Goal: Information Seeking & Learning: Check status

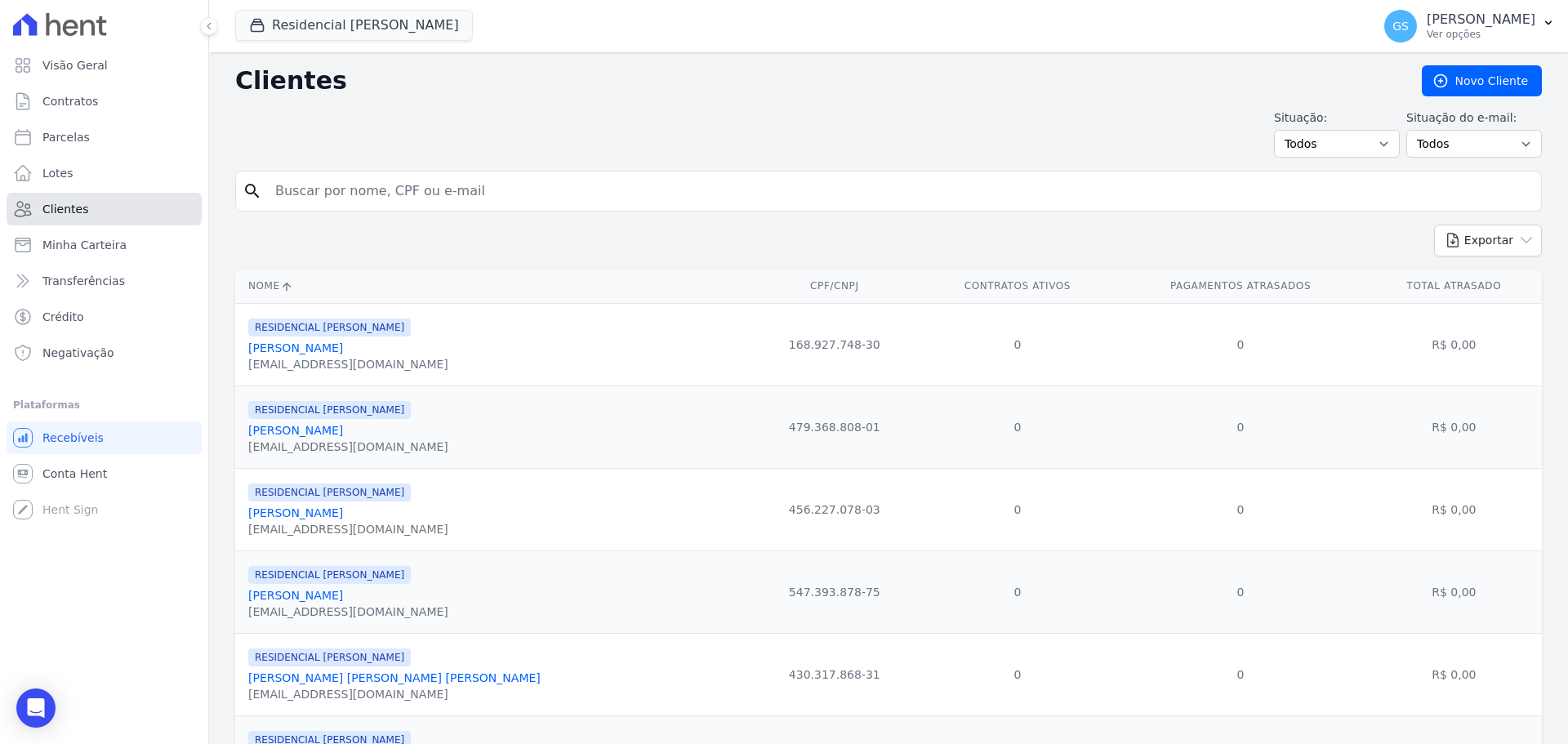
click at [80, 214] on span "Clientes" at bounding box center [66, 209] width 46 height 17
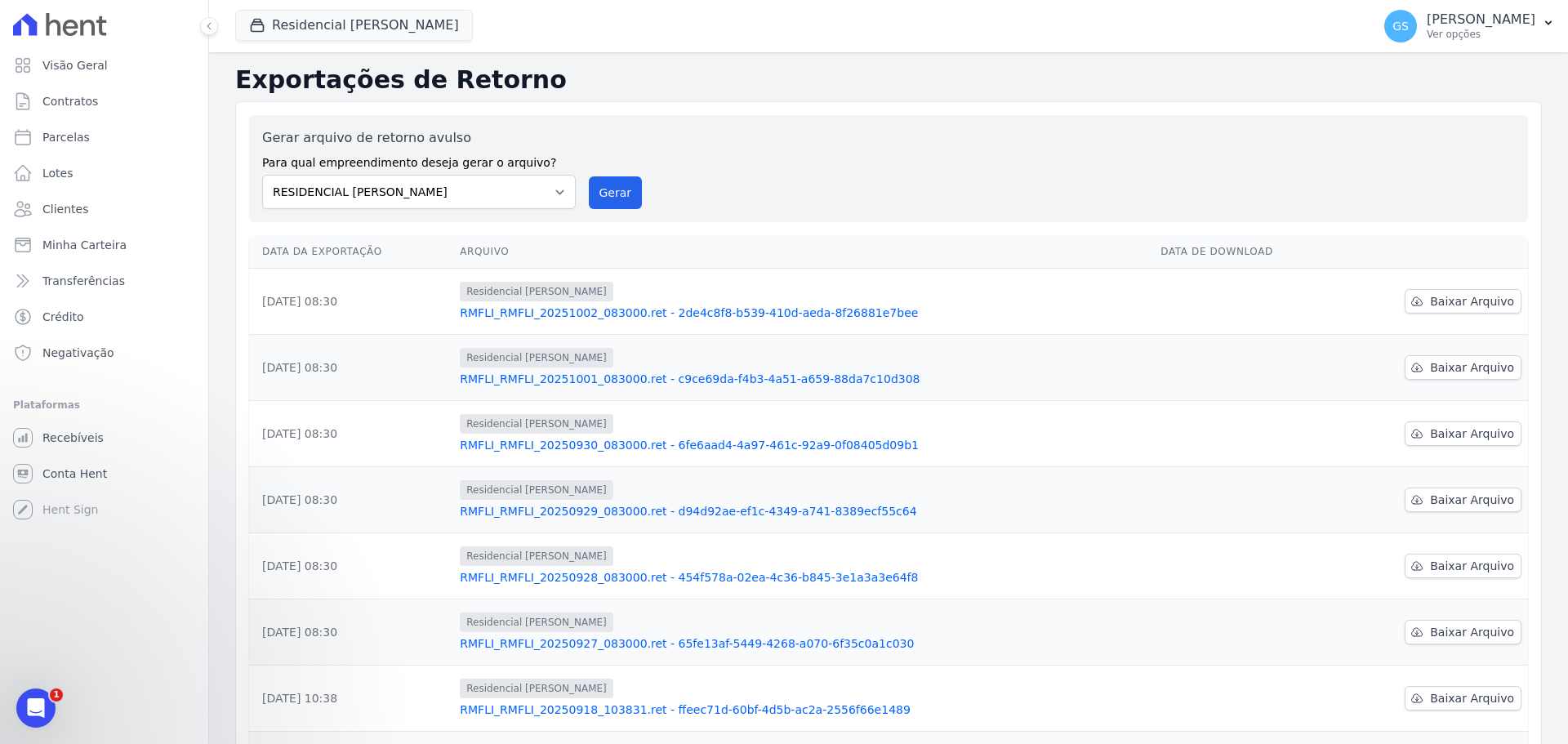
click at [63, 41] on div at bounding box center [103, 25] width 195 height 49
click at [63, 21] on icon at bounding box center [60, 25] width 94 height 23
click at [64, 206] on span "Clientes" at bounding box center [66, 209] width 46 height 17
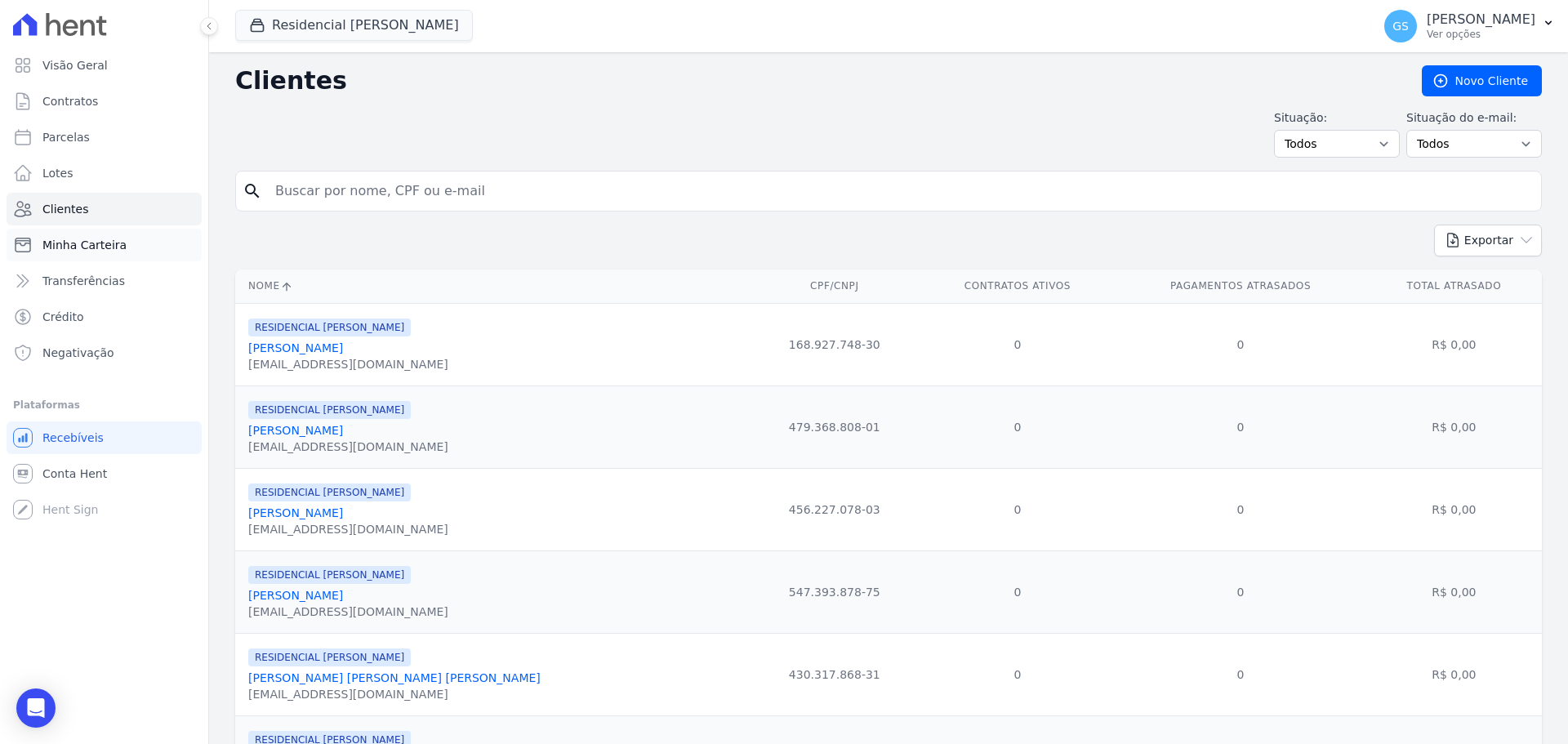
click at [74, 249] on span "Minha Carteira" at bounding box center [85, 245] width 84 height 17
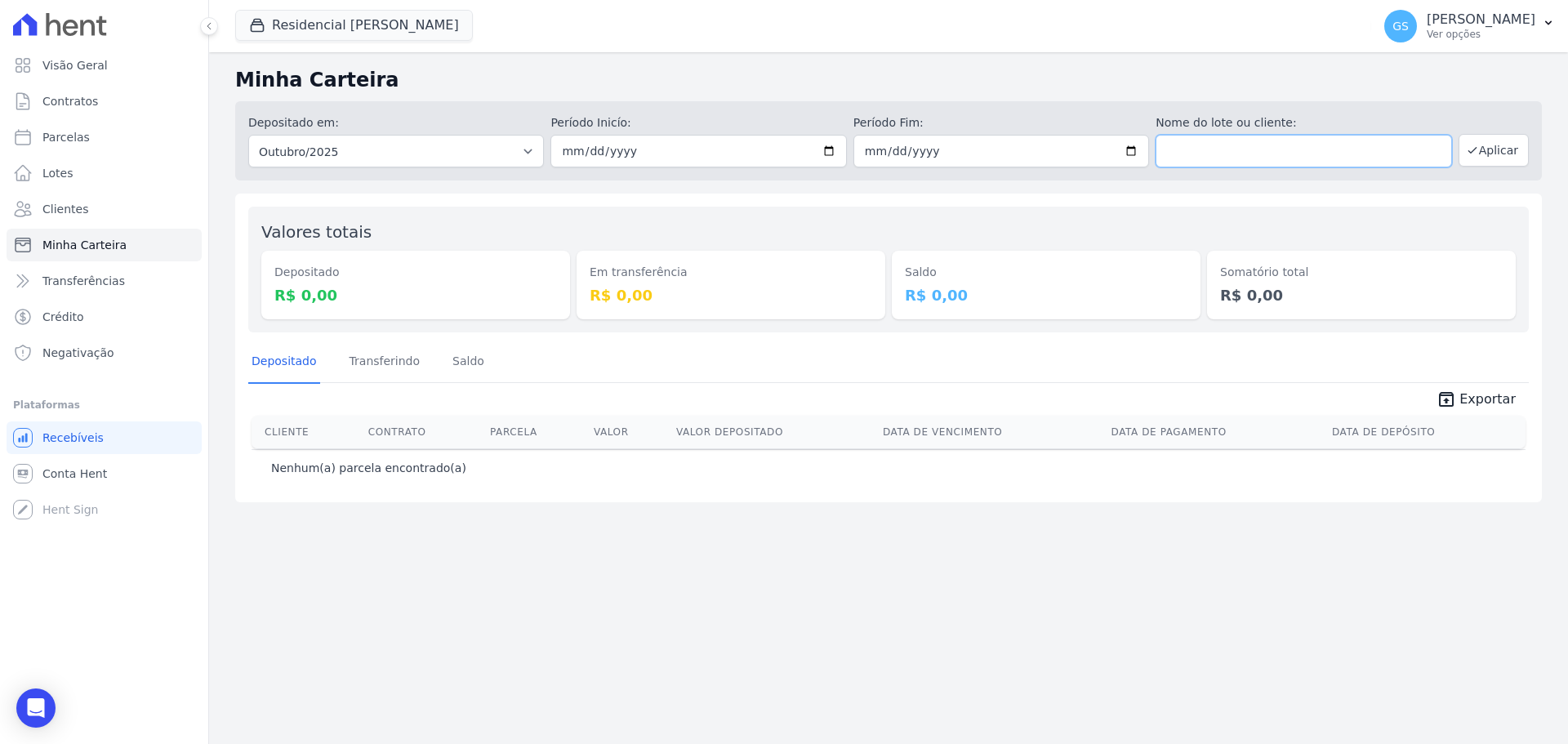
click at [1215, 147] on input "text" at bounding box center [1304, 151] width 296 height 32
type input "l"
click at [313, 18] on button "Residencial [PERSON_NAME]" at bounding box center [354, 25] width 238 height 31
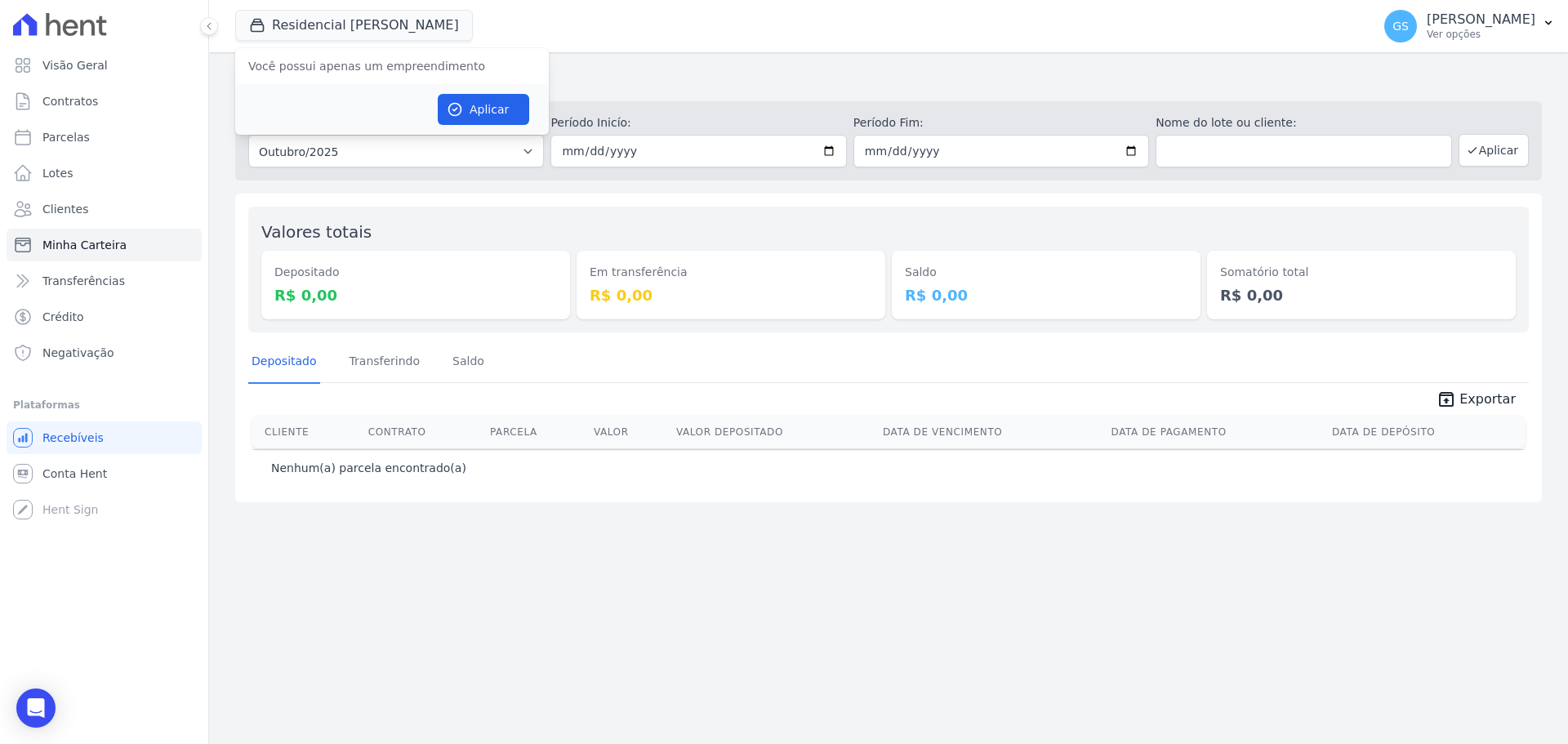
click at [71, 15] on icon at bounding box center [60, 25] width 94 height 23
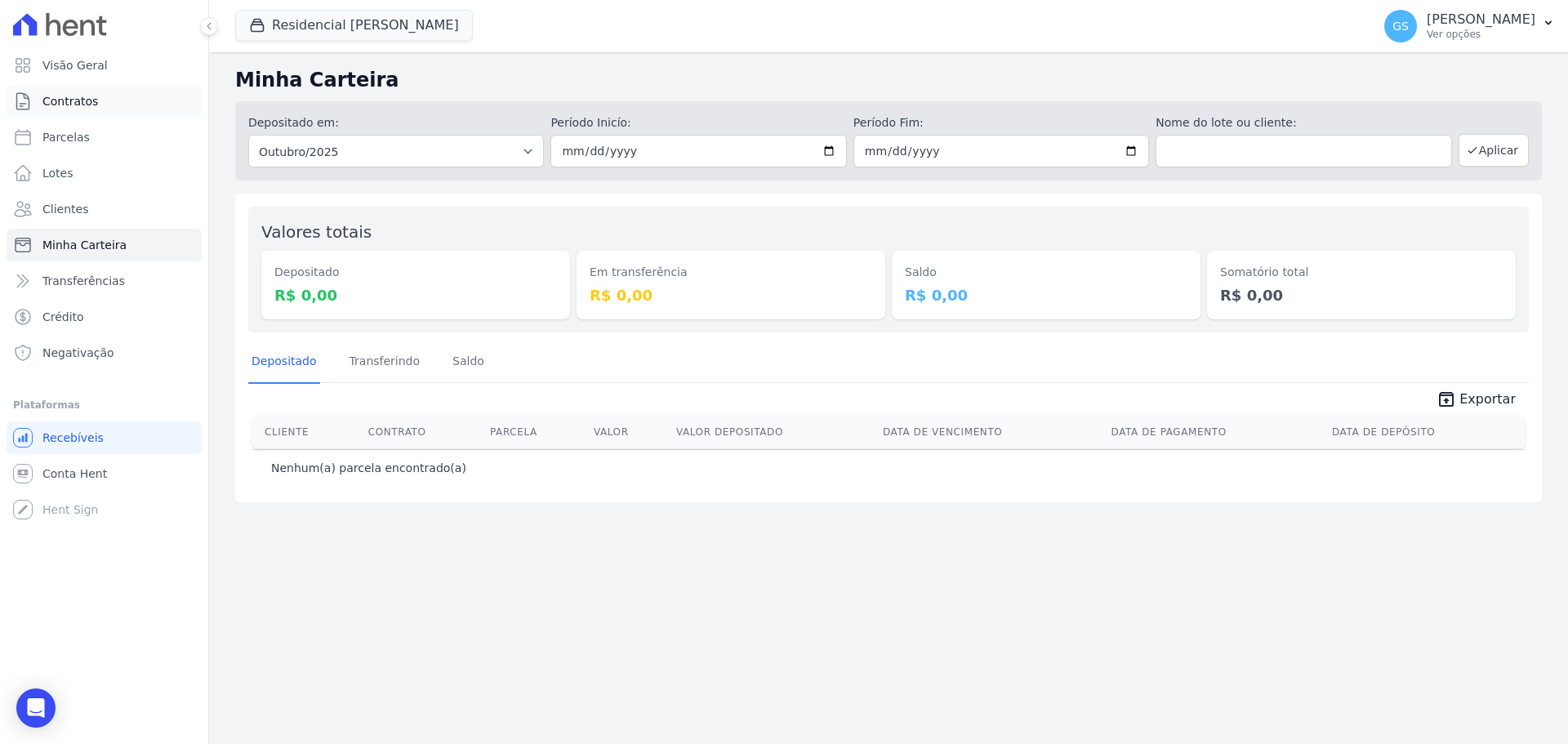
click at [82, 104] on span "Contratos" at bounding box center [70, 101] width 55 height 17
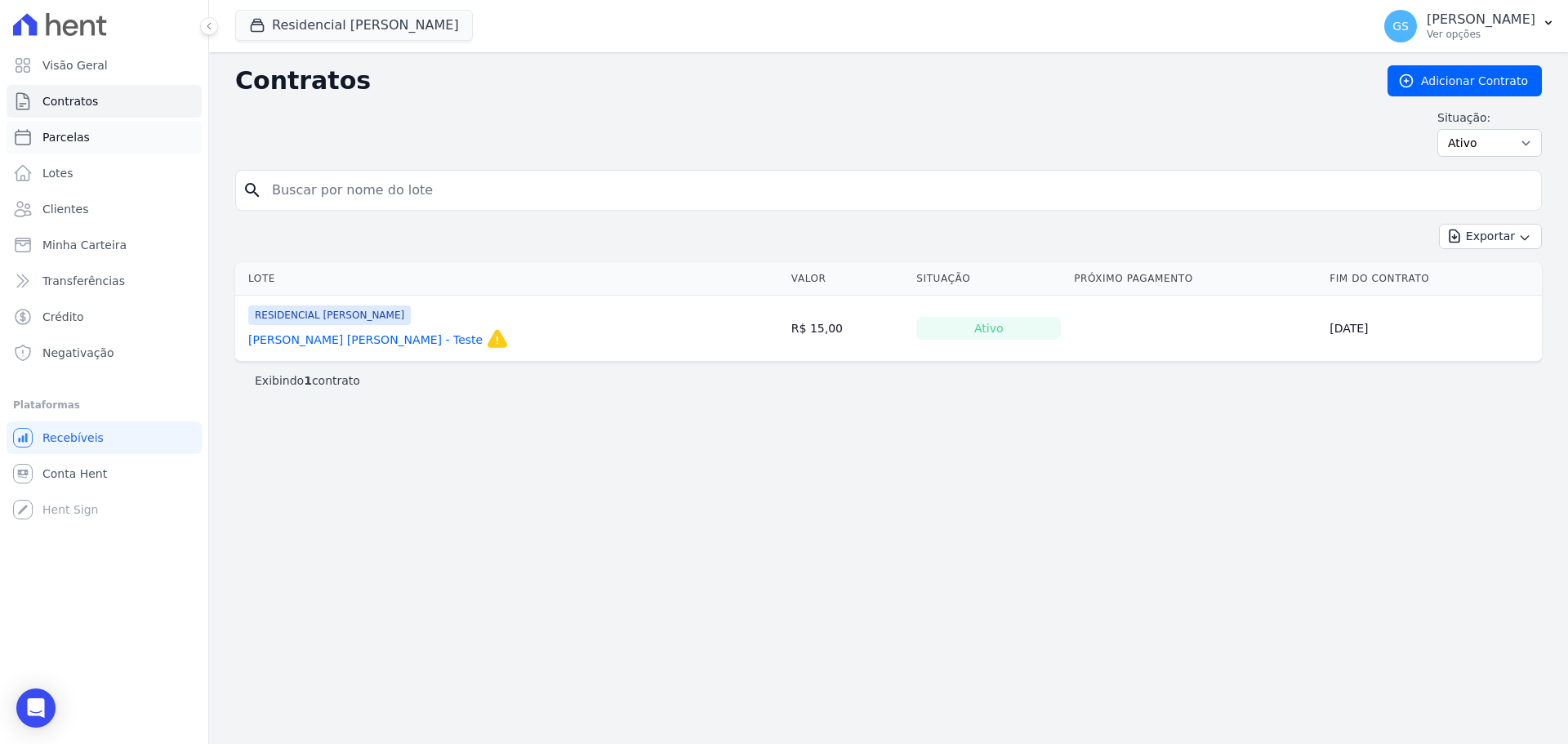
click at [80, 137] on span "Parcelas" at bounding box center [66, 137] width 47 height 17
select select
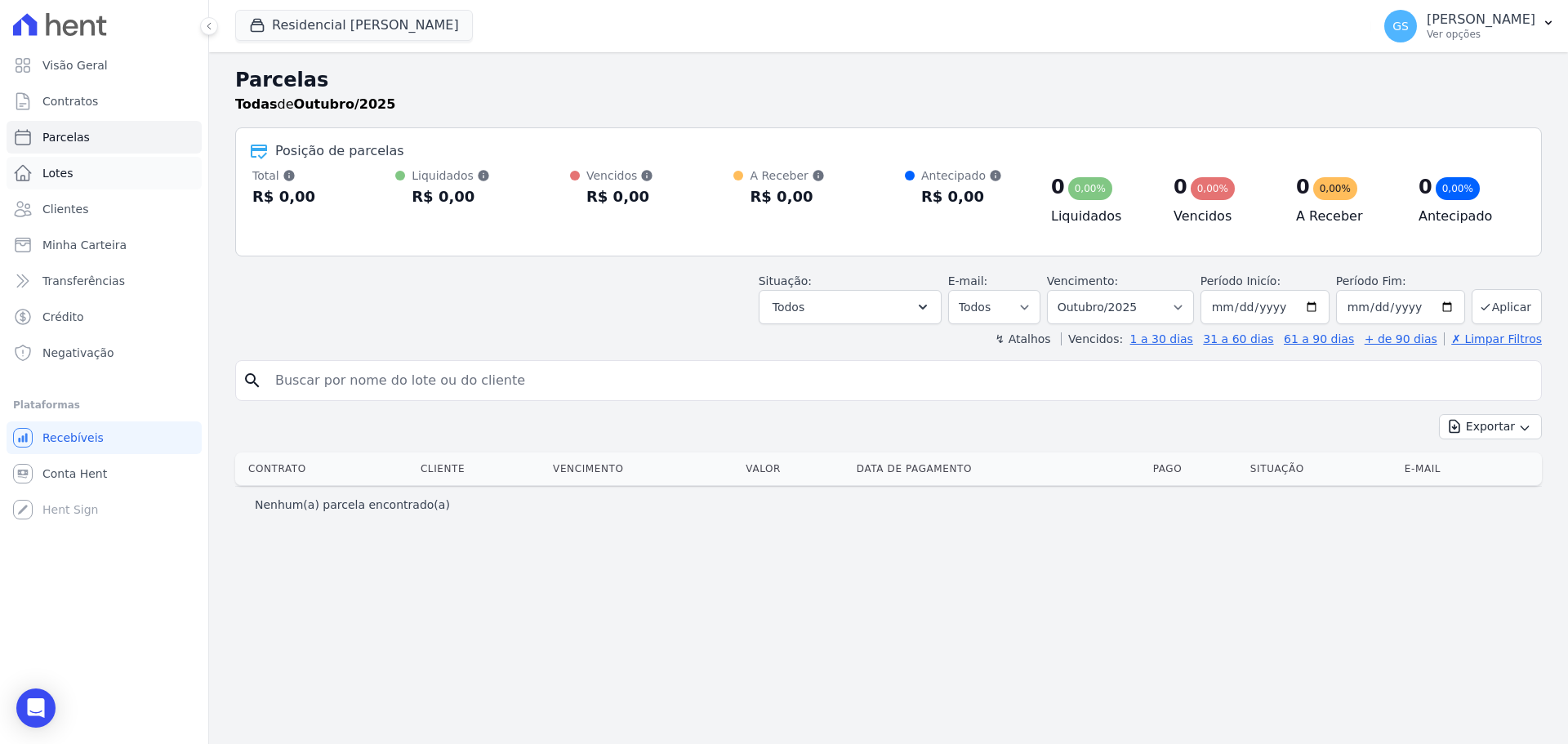
click at [64, 171] on span "Lotes" at bounding box center [58, 173] width 31 height 17
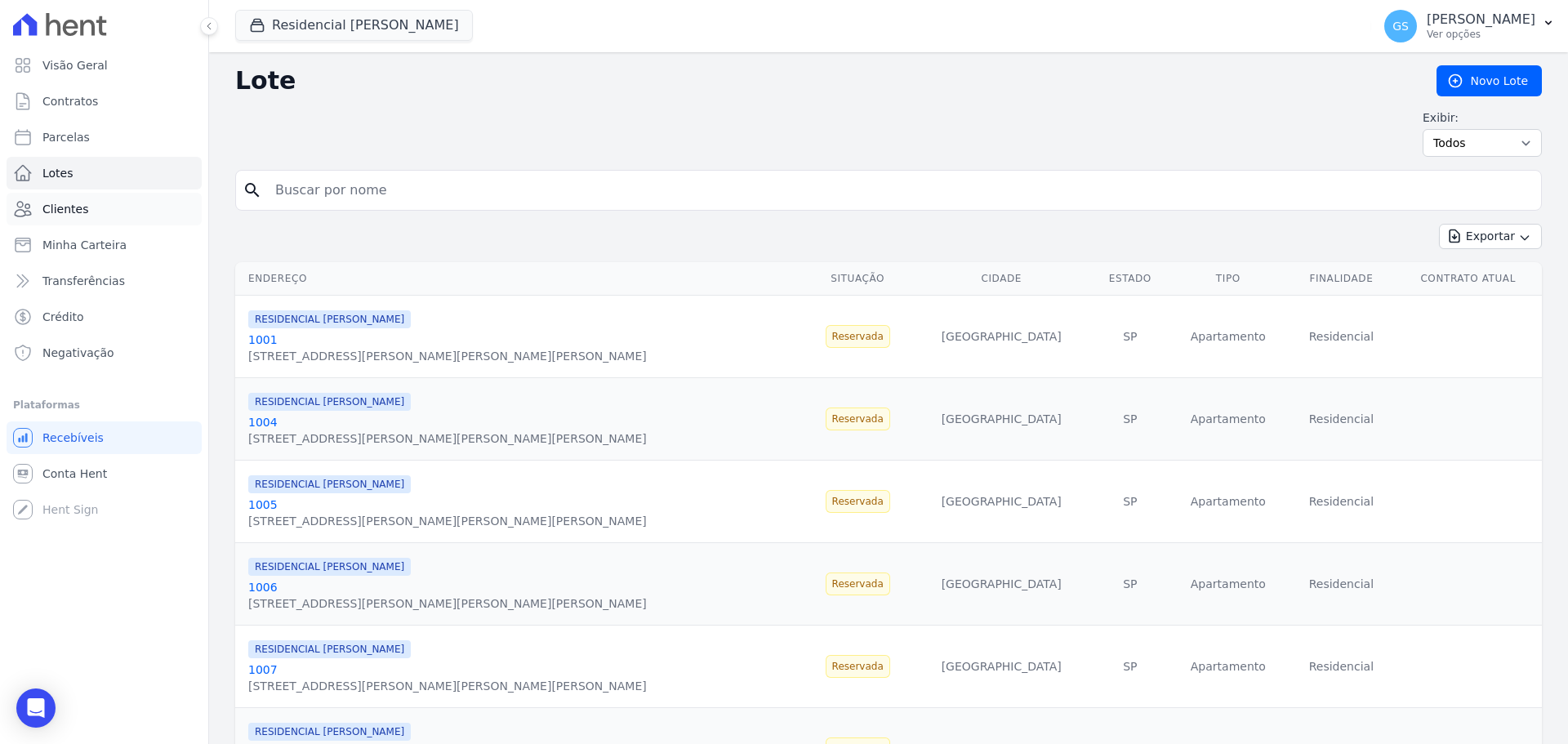
click at [56, 214] on span "Clientes" at bounding box center [66, 209] width 46 height 17
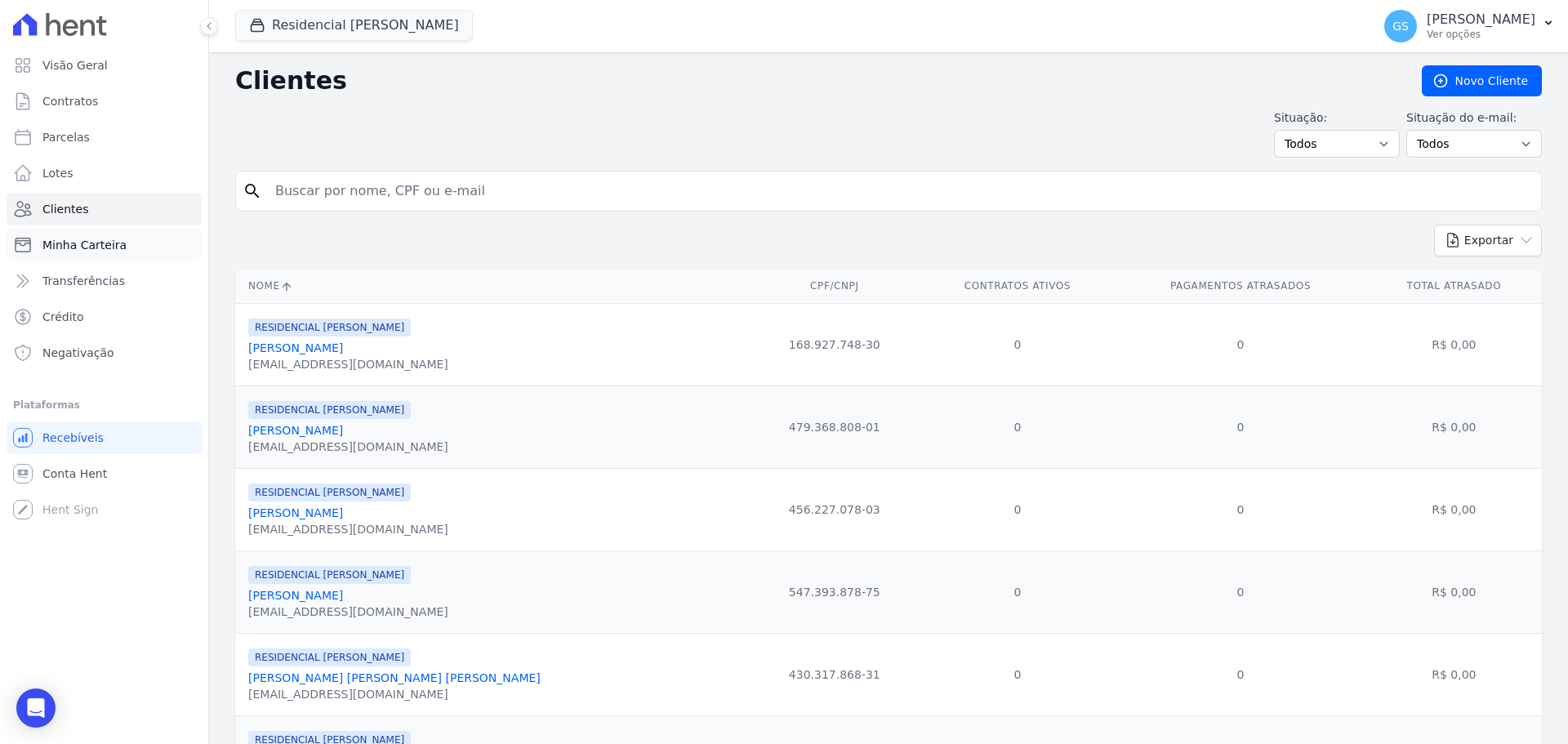
click at [60, 242] on span "Minha Carteira" at bounding box center [85, 245] width 84 height 17
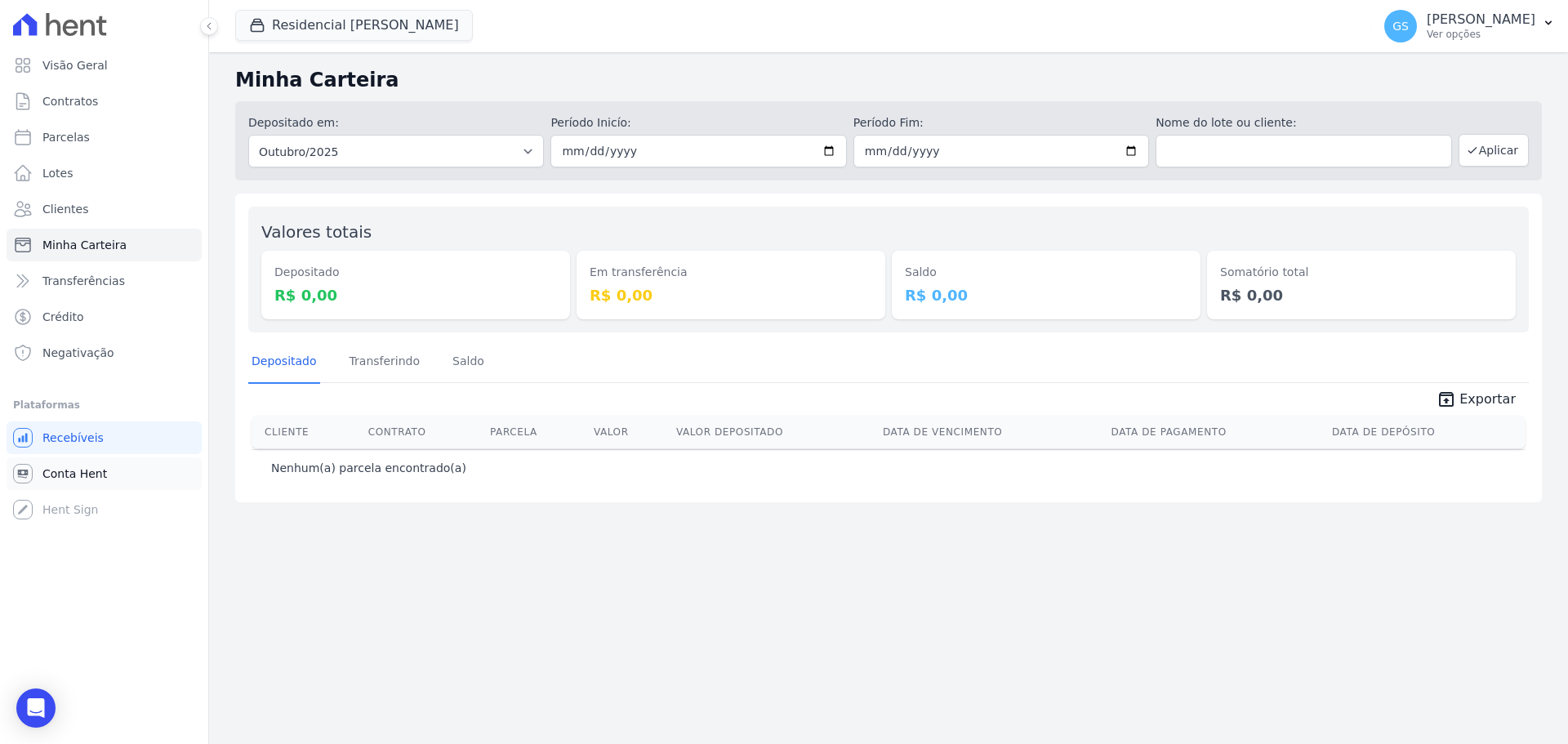
click at [48, 474] on span "Conta Hent" at bounding box center [75, 474] width 65 height 17
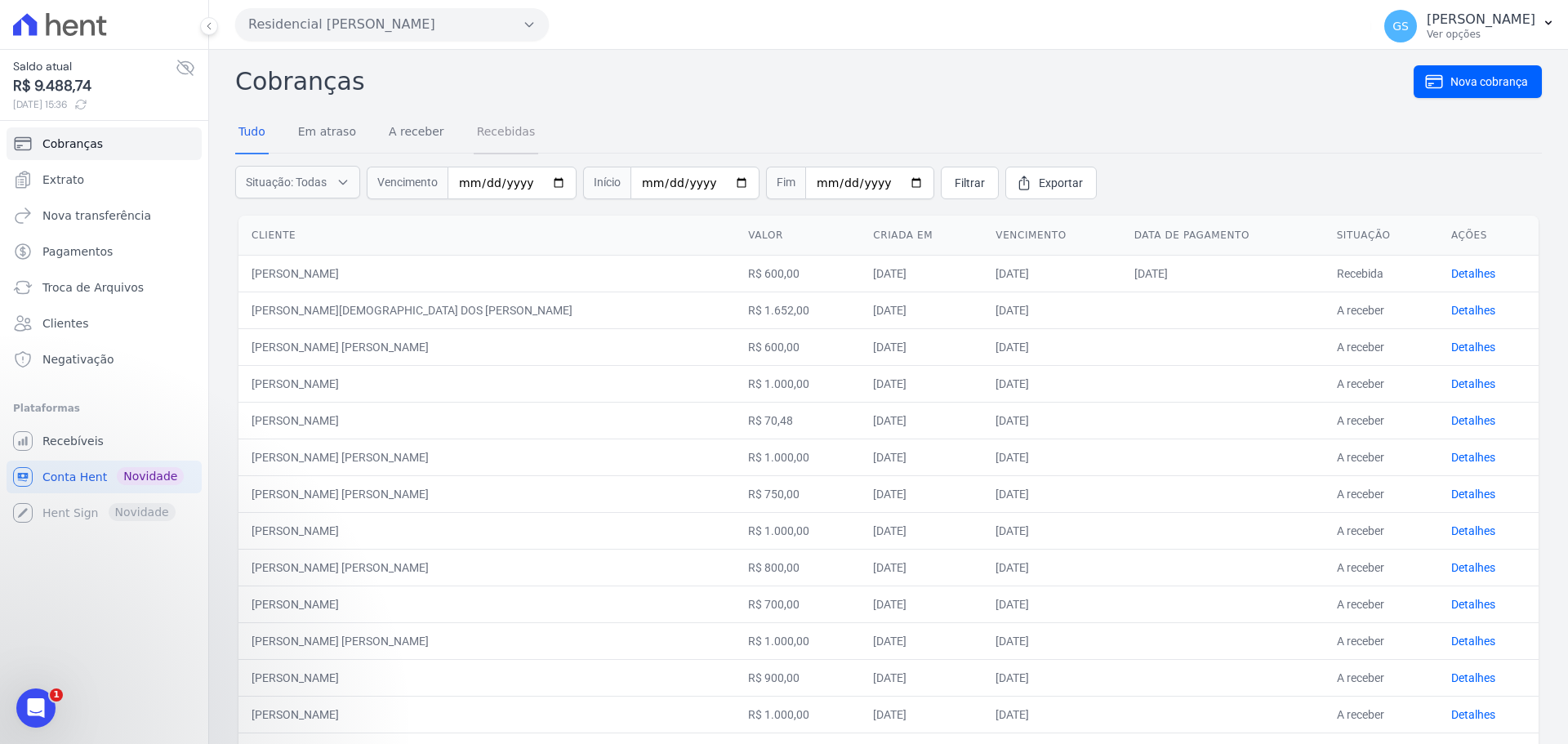
click at [496, 135] on link "Recebidas" at bounding box center [506, 133] width 66 height 43
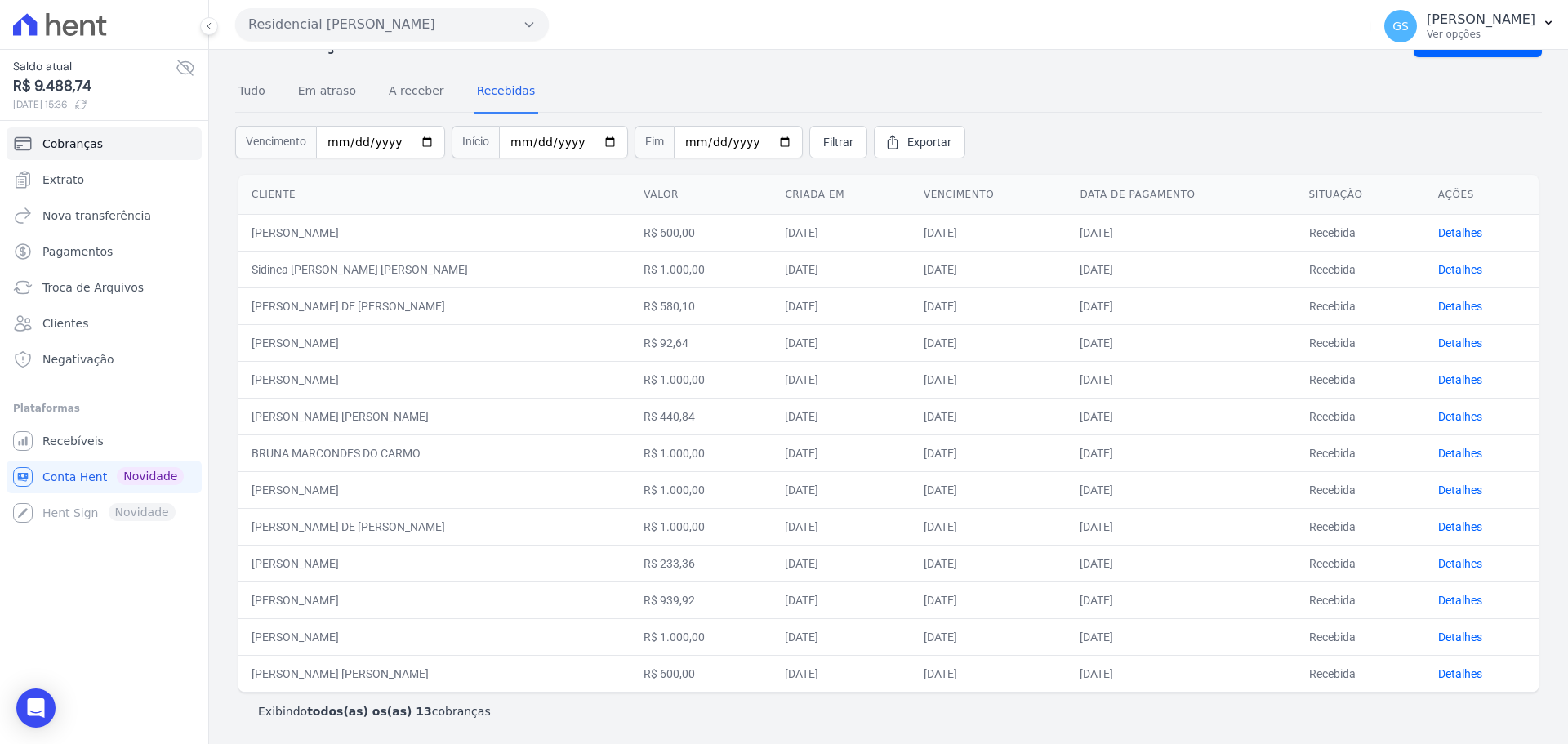
scroll to position [43, 0]
click at [830, 141] on link "Filtrar" at bounding box center [838, 140] width 58 height 32
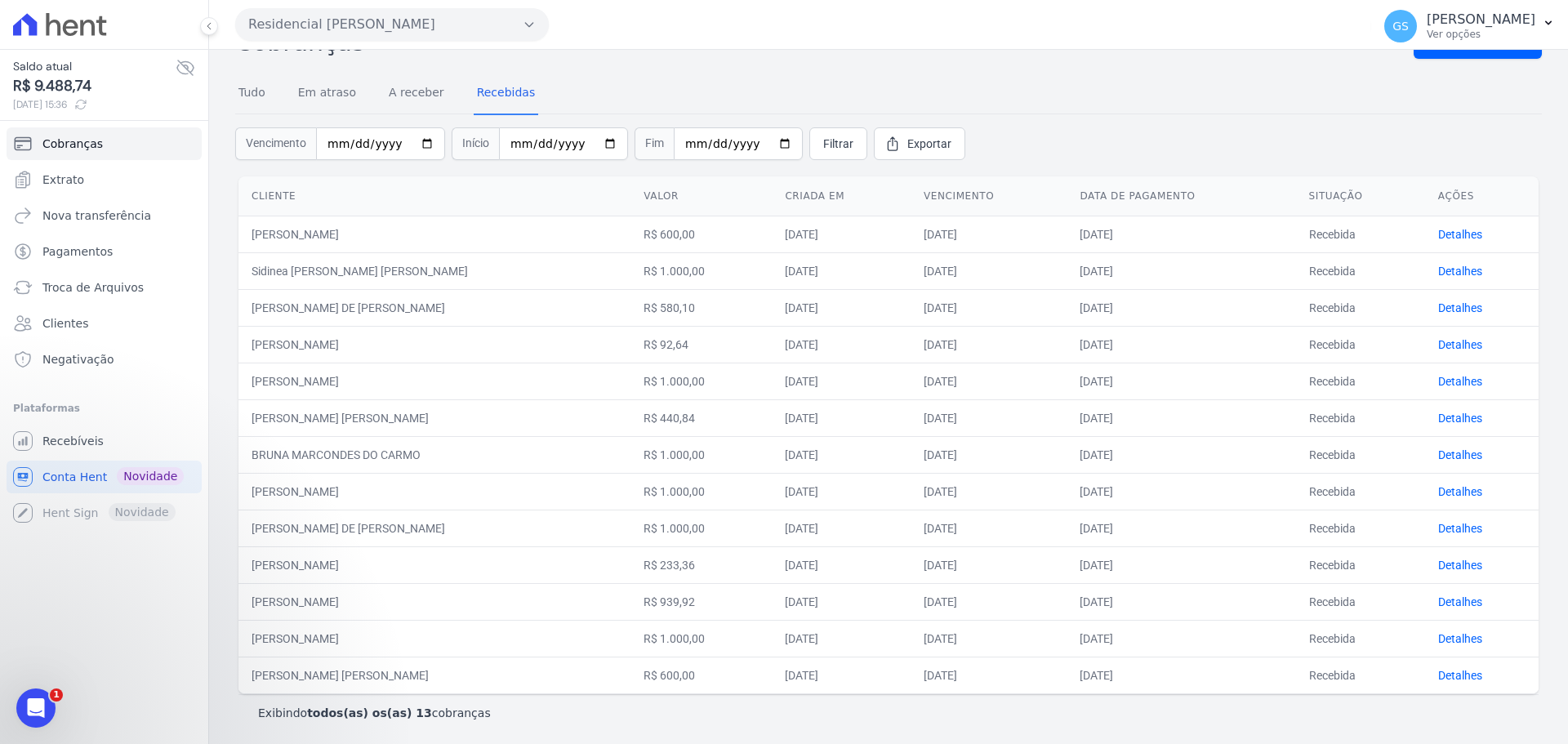
scroll to position [43, 0]
click at [814, 130] on link "Filtrar" at bounding box center [838, 140] width 58 height 32
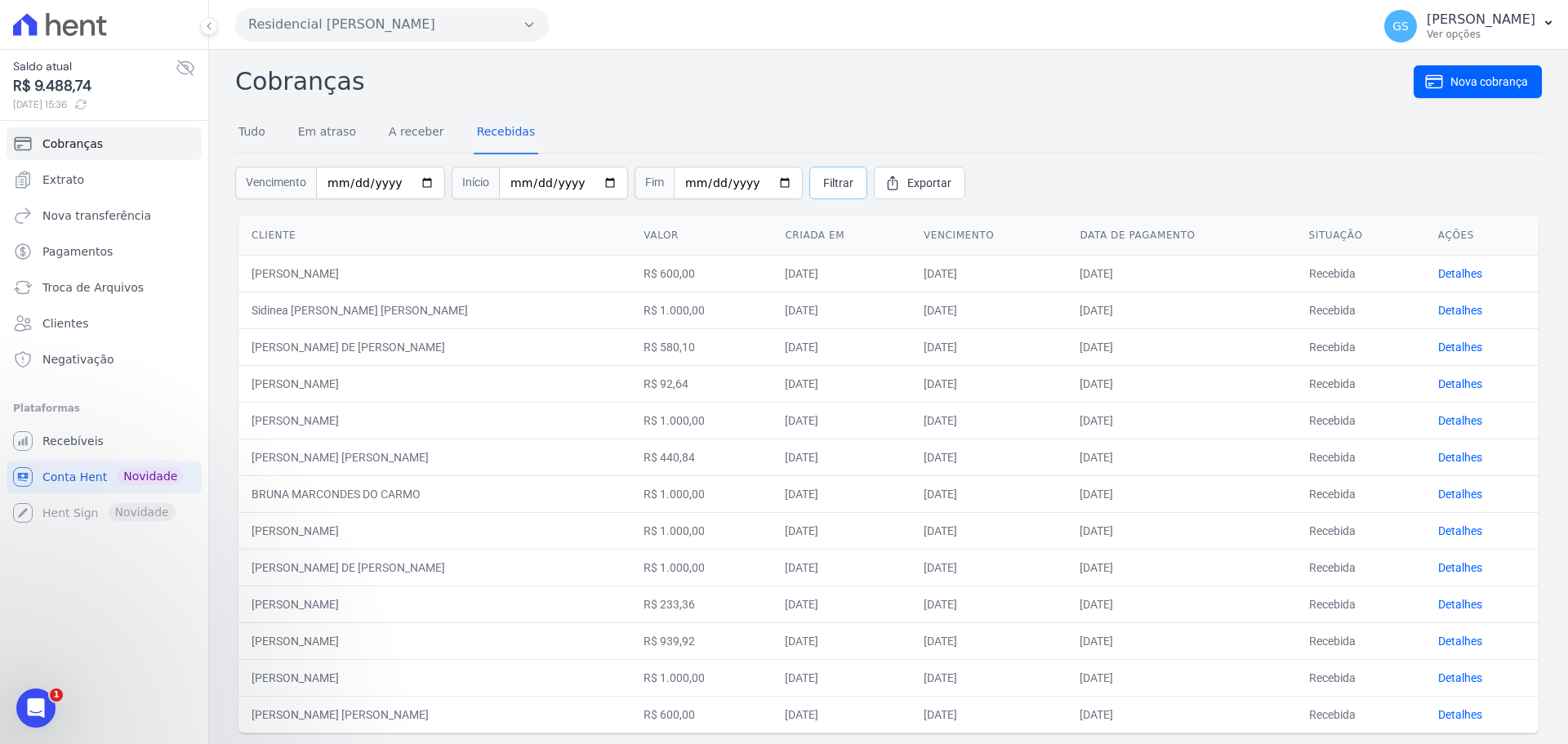
click at [823, 191] on span "Filtrar" at bounding box center [838, 183] width 31 height 17
click at [326, 179] on input "date" at bounding box center [381, 182] width 130 height 32
type input "0002-09-10"
click at [359, 178] on input "date" at bounding box center [381, 182] width 130 height 32
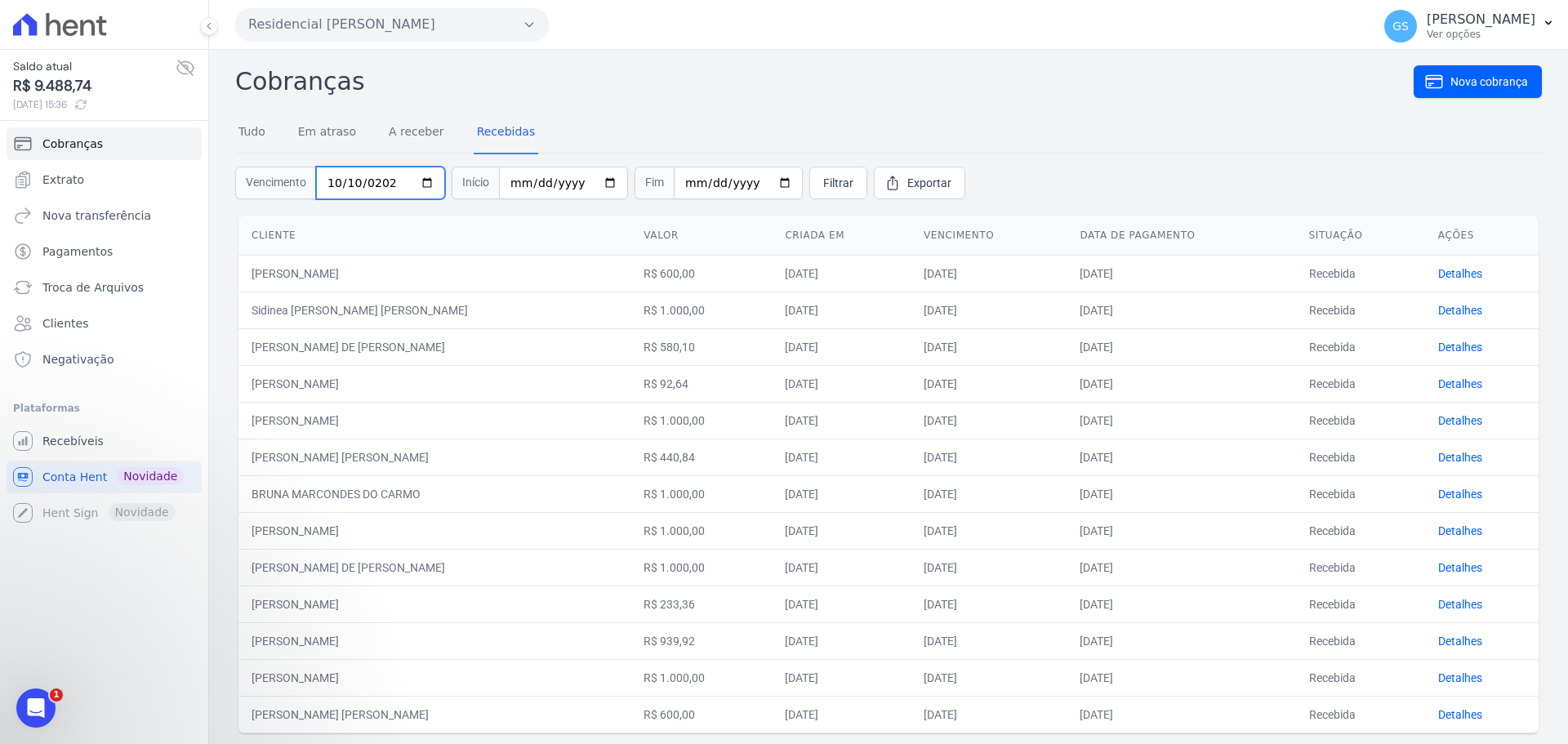
type input "[DATE]"
click at [823, 190] on span "Filtrar" at bounding box center [838, 183] width 31 height 17
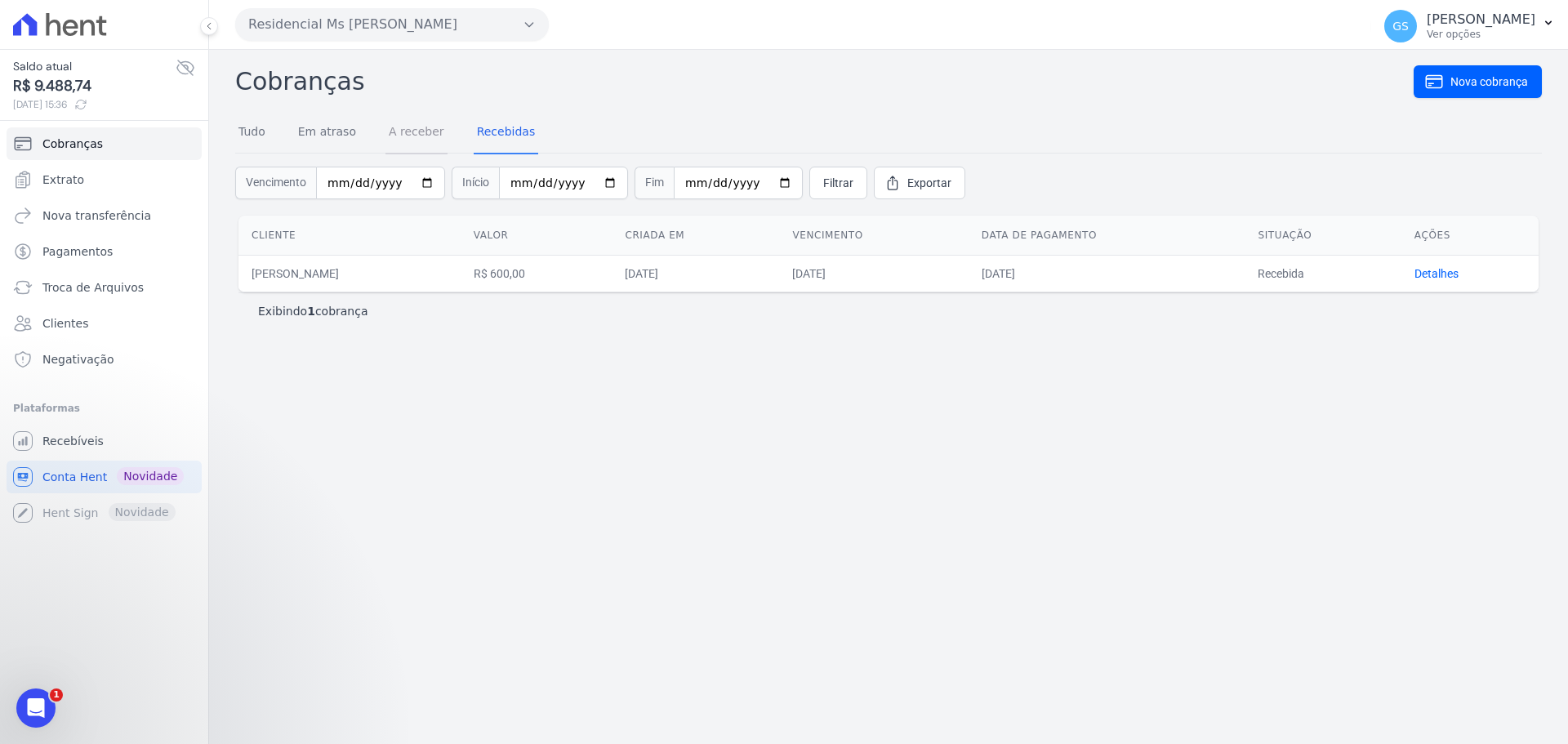
click at [408, 131] on link "A receber" at bounding box center [416, 133] width 62 height 43
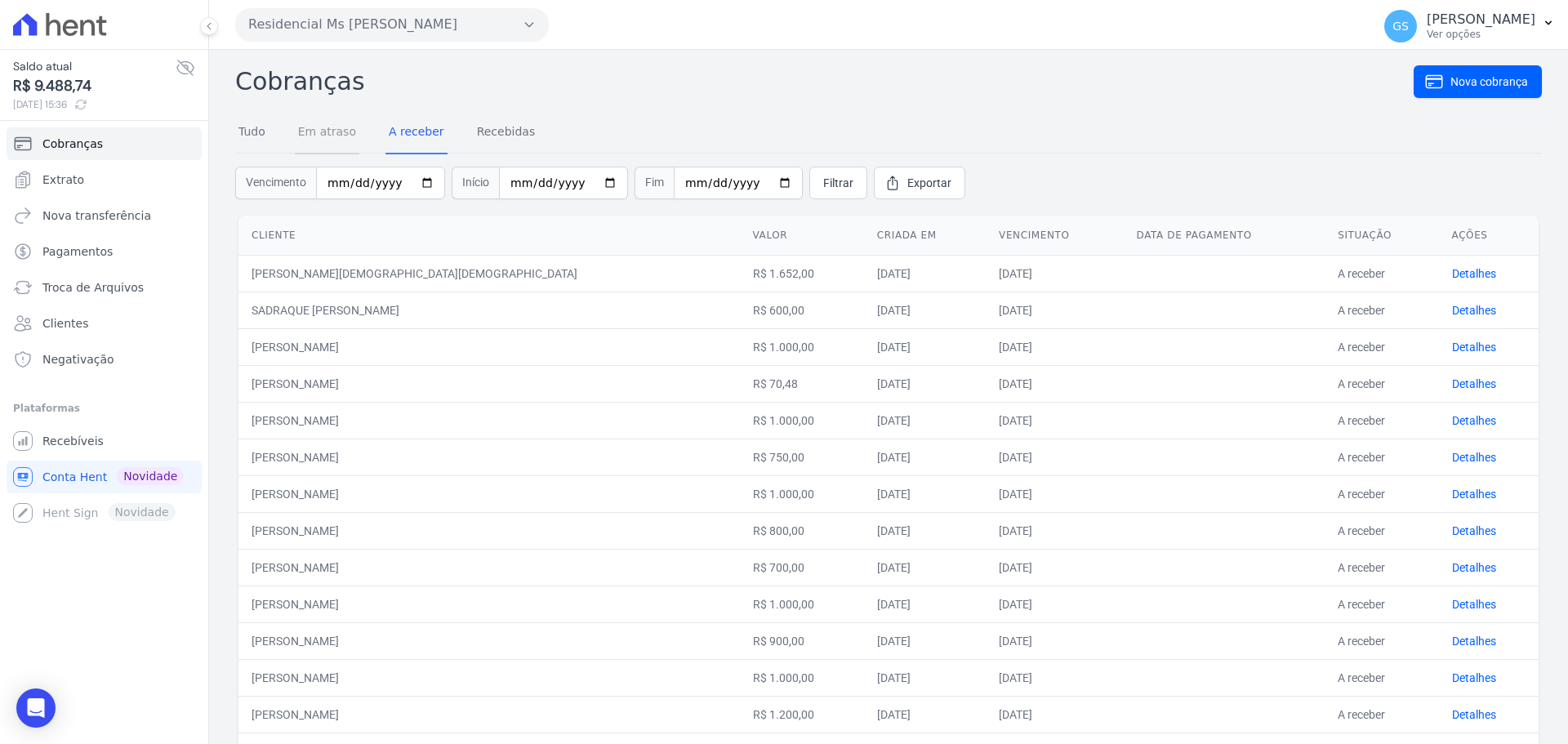
click at [330, 130] on link "Em atraso" at bounding box center [327, 133] width 65 height 43
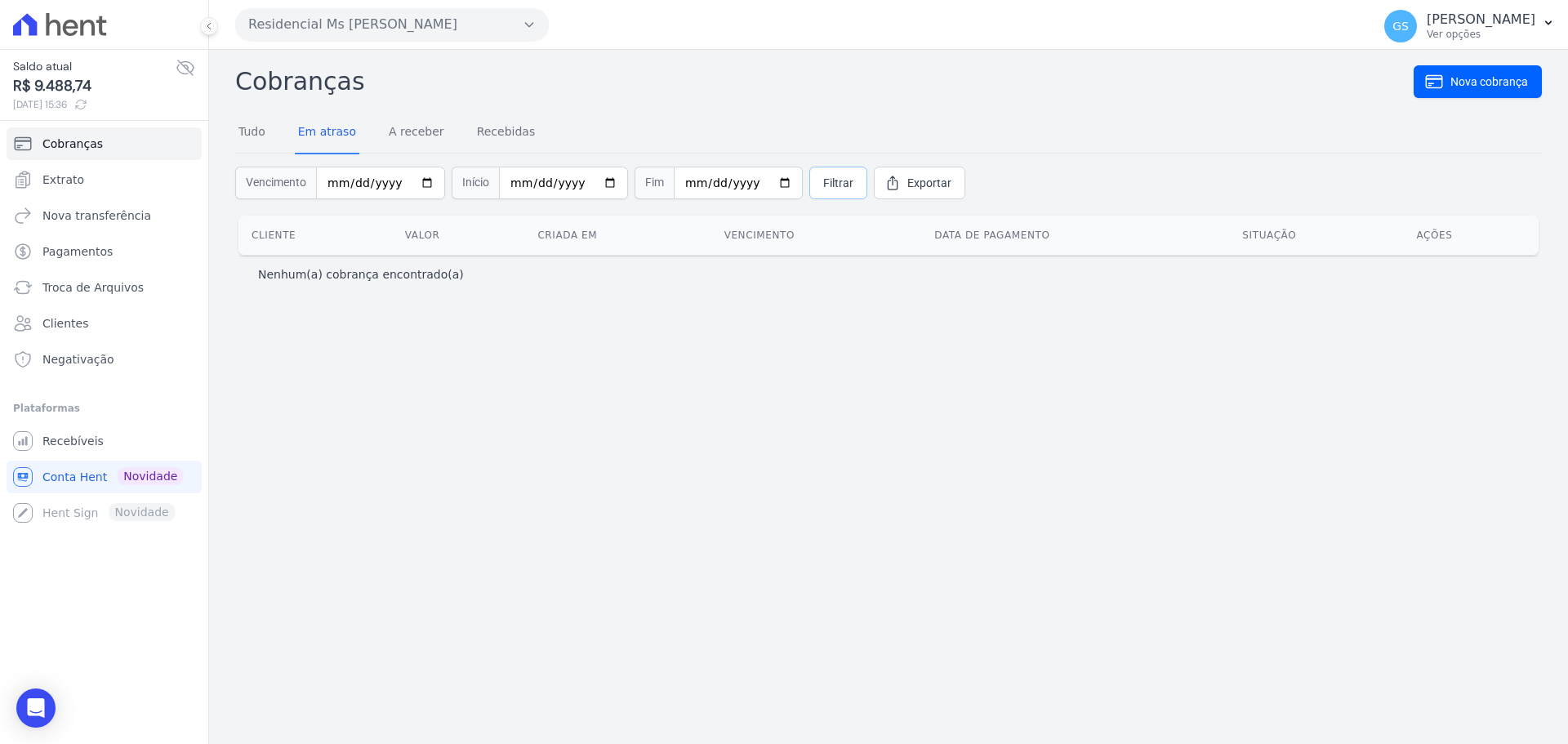
click at [823, 189] on span "Filtrar" at bounding box center [838, 183] width 31 height 17
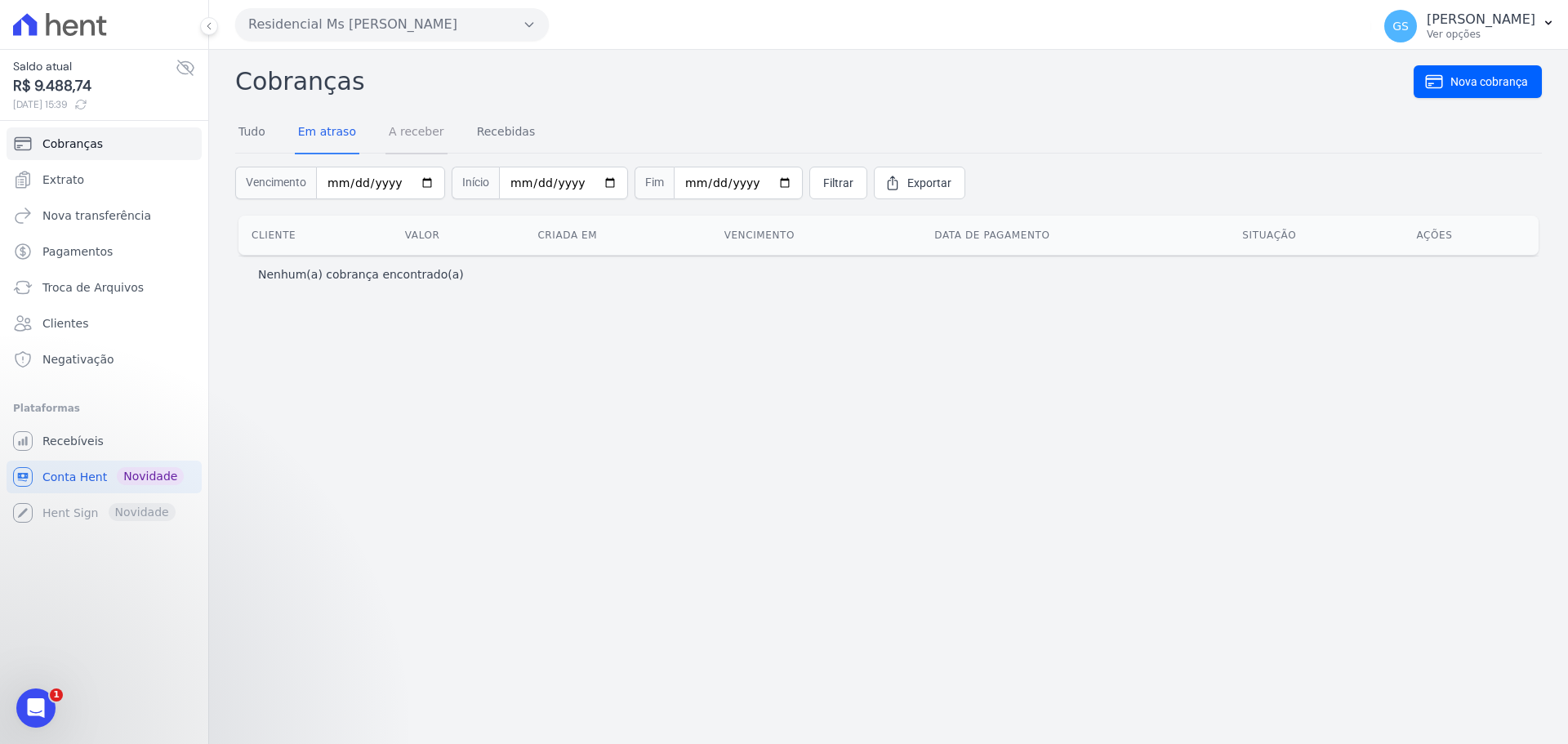
click at [386, 124] on link "A receber" at bounding box center [416, 133] width 62 height 43
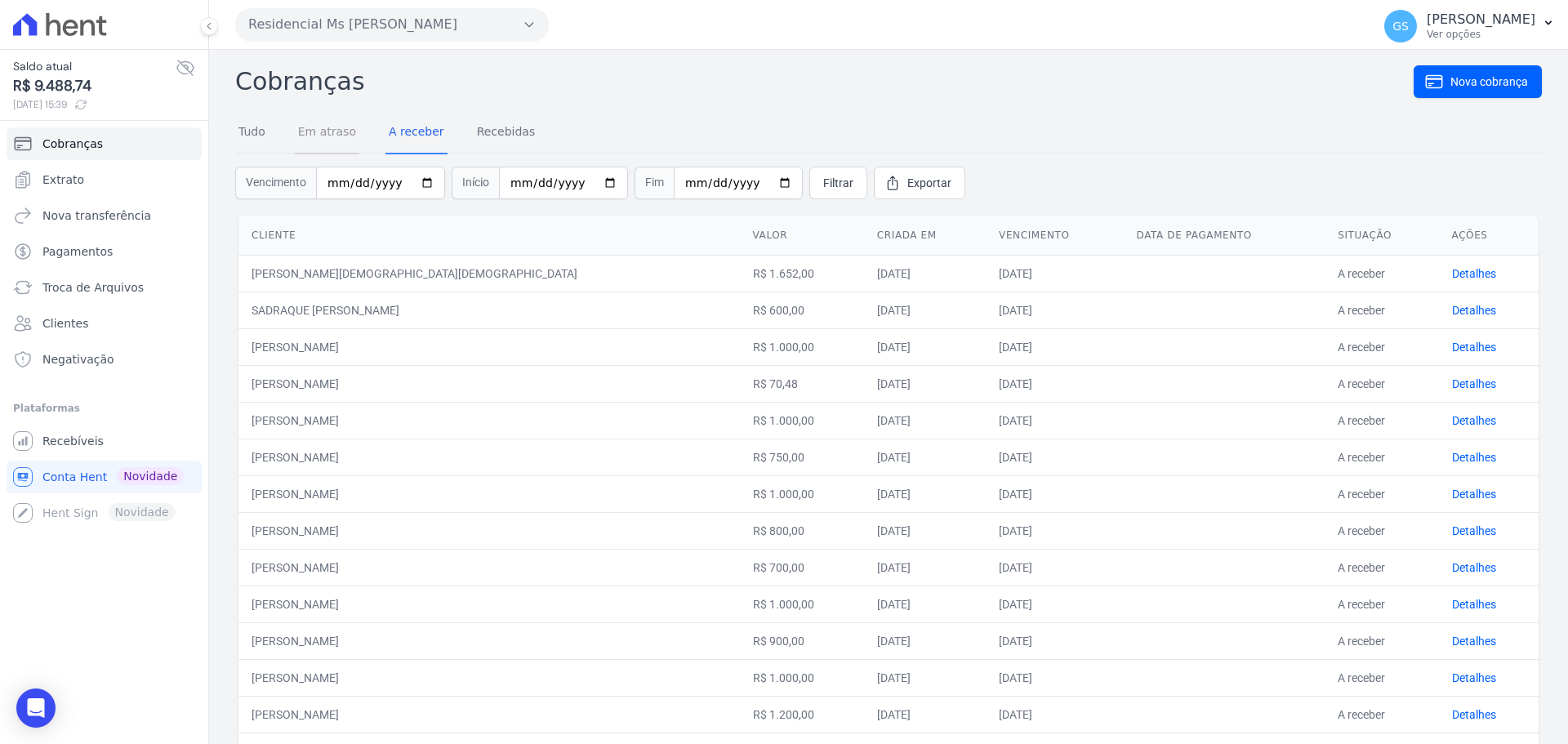
click at [301, 131] on link "Em atraso" at bounding box center [327, 133] width 65 height 43
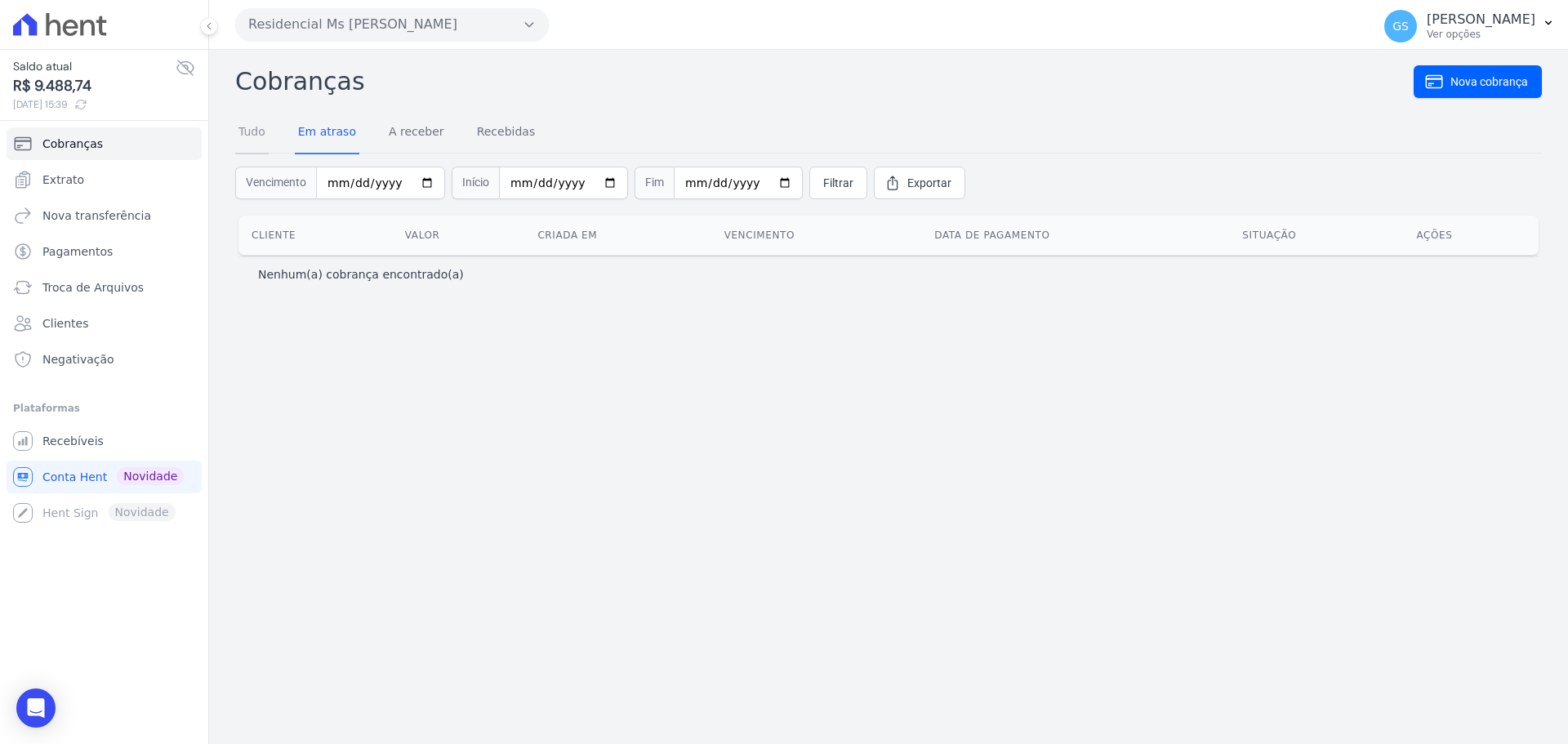
click at [246, 134] on link "Tudo" at bounding box center [252, 133] width 33 height 43
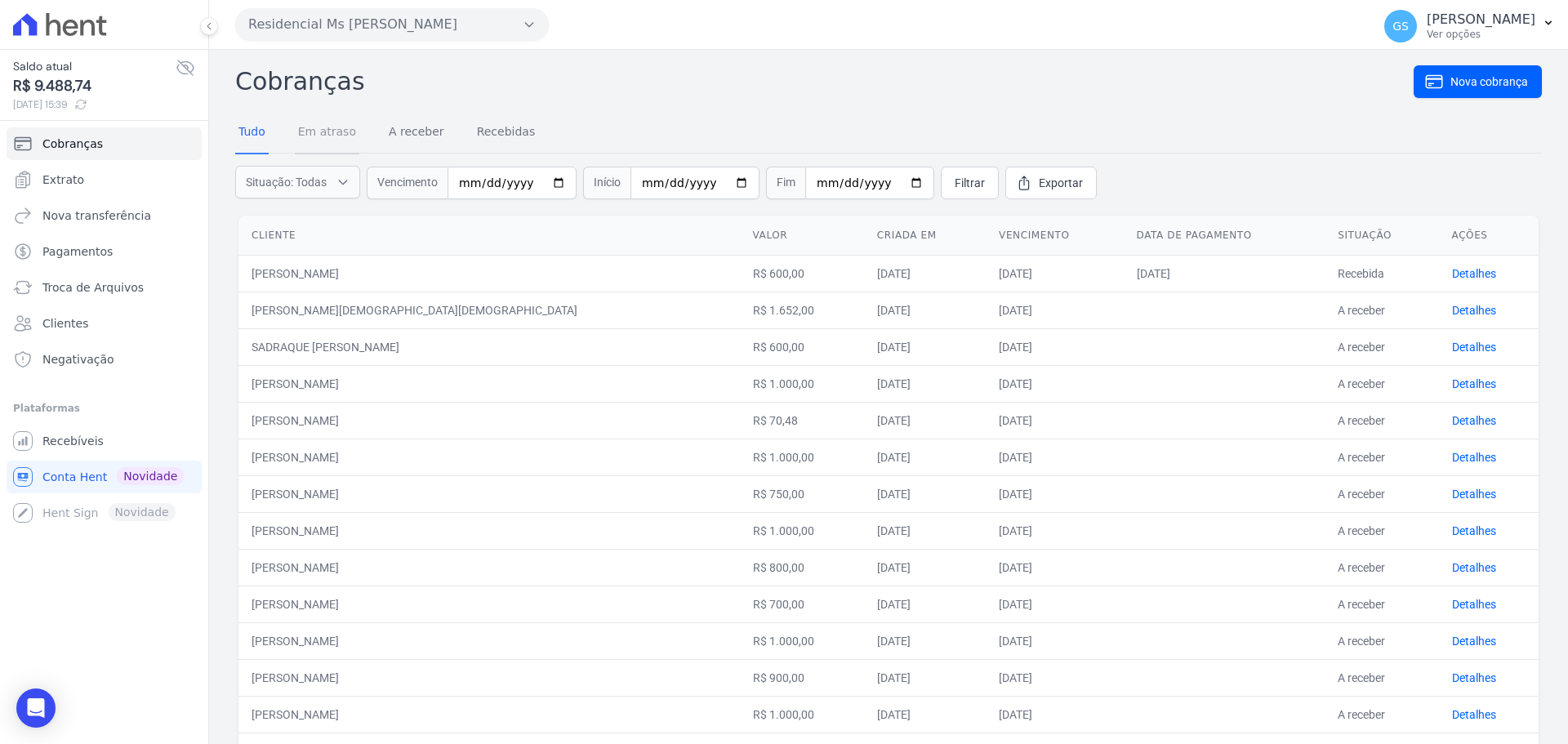
click at [317, 128] on link "Em atraso" at bounding box center [327, 133] width 65 height 43
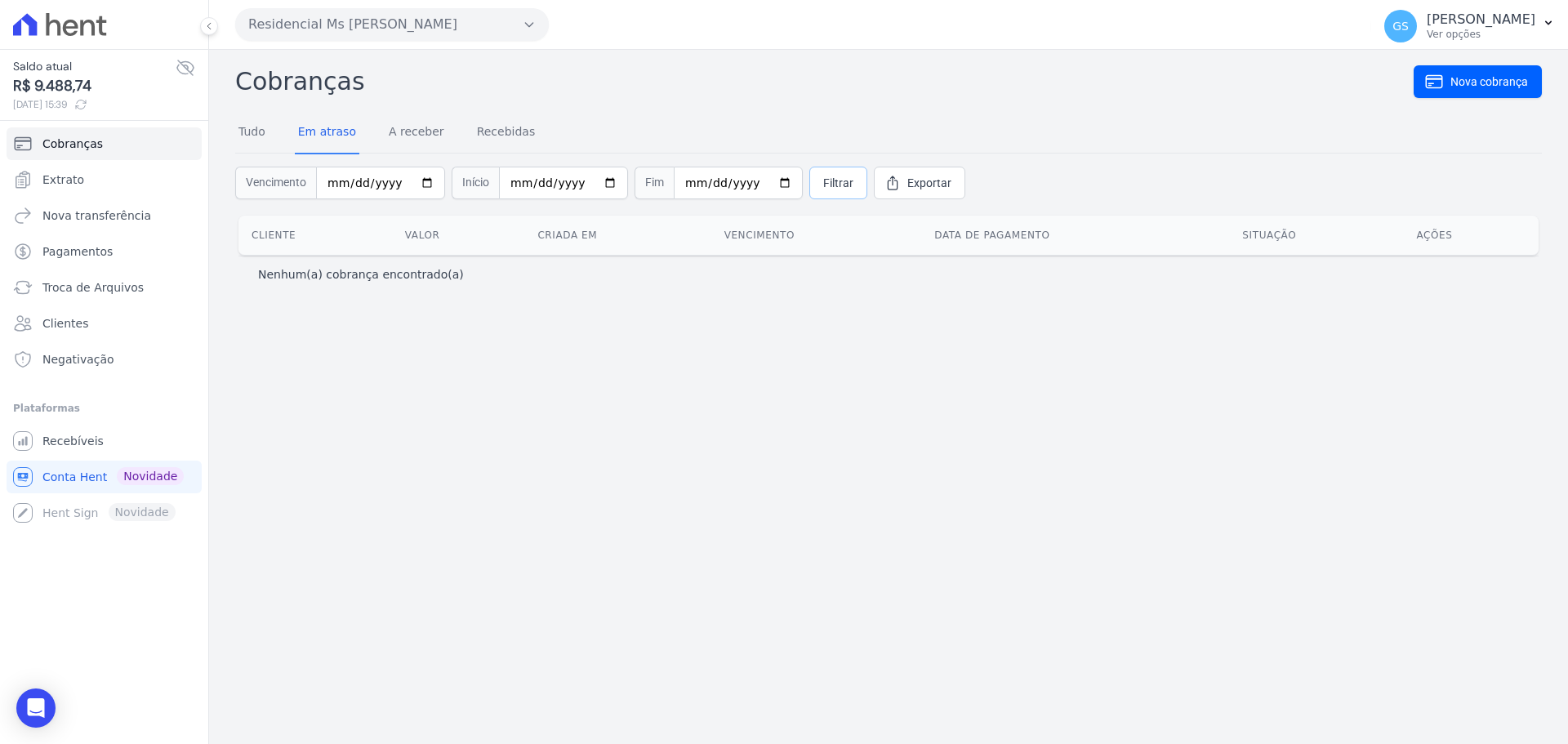
click at [823, 186] on span "Filtrar" at bounding box center [838, 183] width 31 height 17
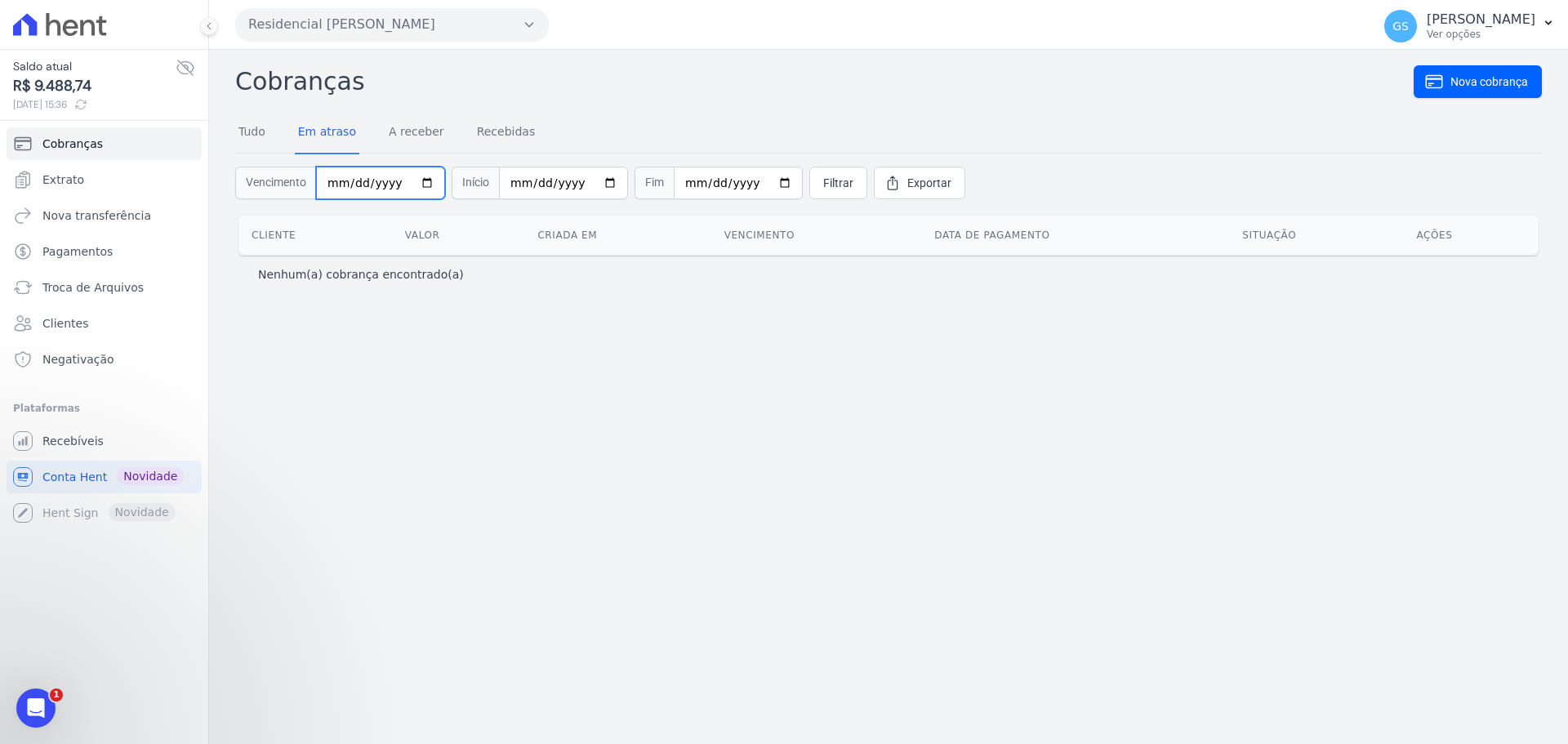
click at [389, 179] on input "[DATE]" at bounding box center [381, 182] width 130 height 32
click at [356, 175] on input "date" at bounding box center [381, 182] width 130 height 32
click at [338, 177] on input "date" at bounding box center [381, 182] width 130 height 32
click at [813, 198] on link "Filtrar" at bounding box center [838, 182] width 58 height 32
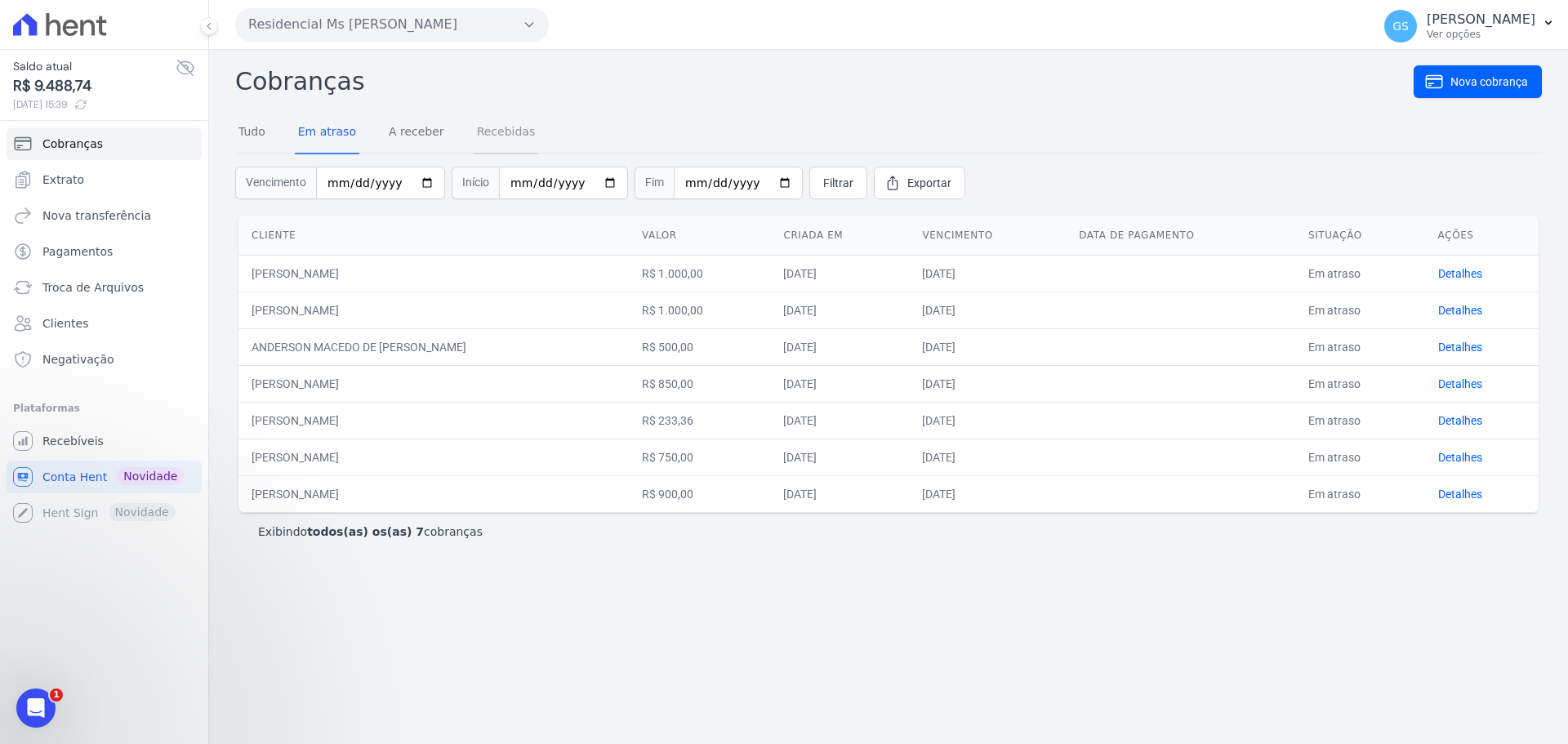
click at [473, 134] on link "Recebidas" at bounding box center [506, 133] width 66 height 43
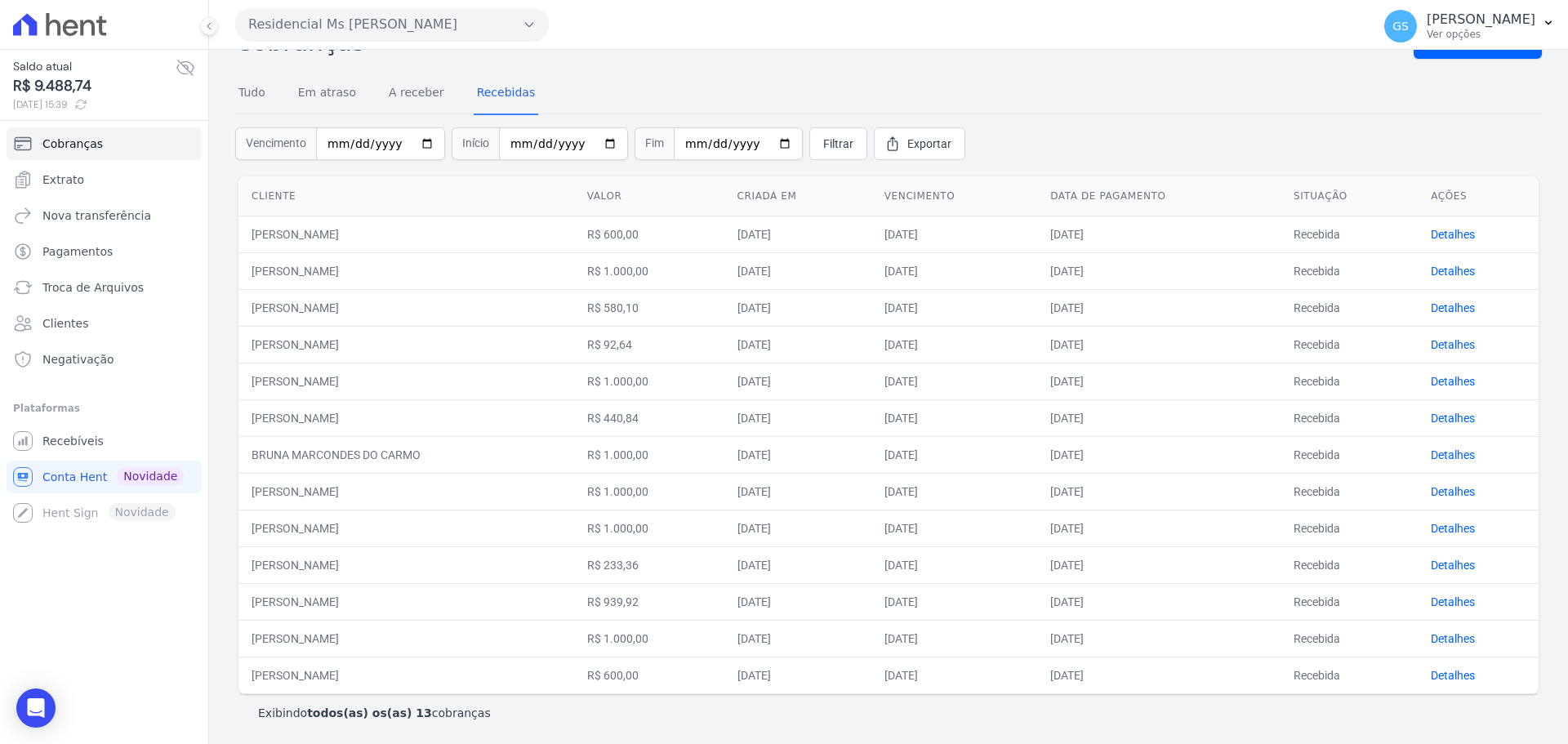
scroll to position [43, 0]
